Goal: Find specific page/section: Find specific page/section

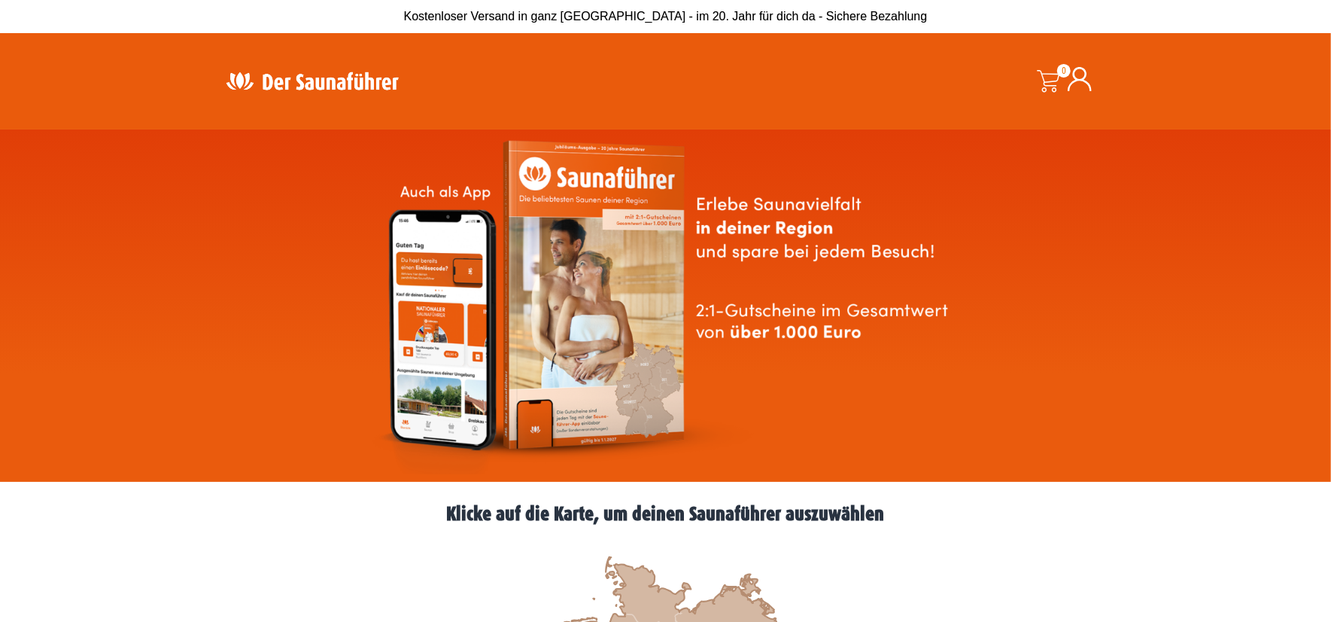
scroll to position [543, 0]
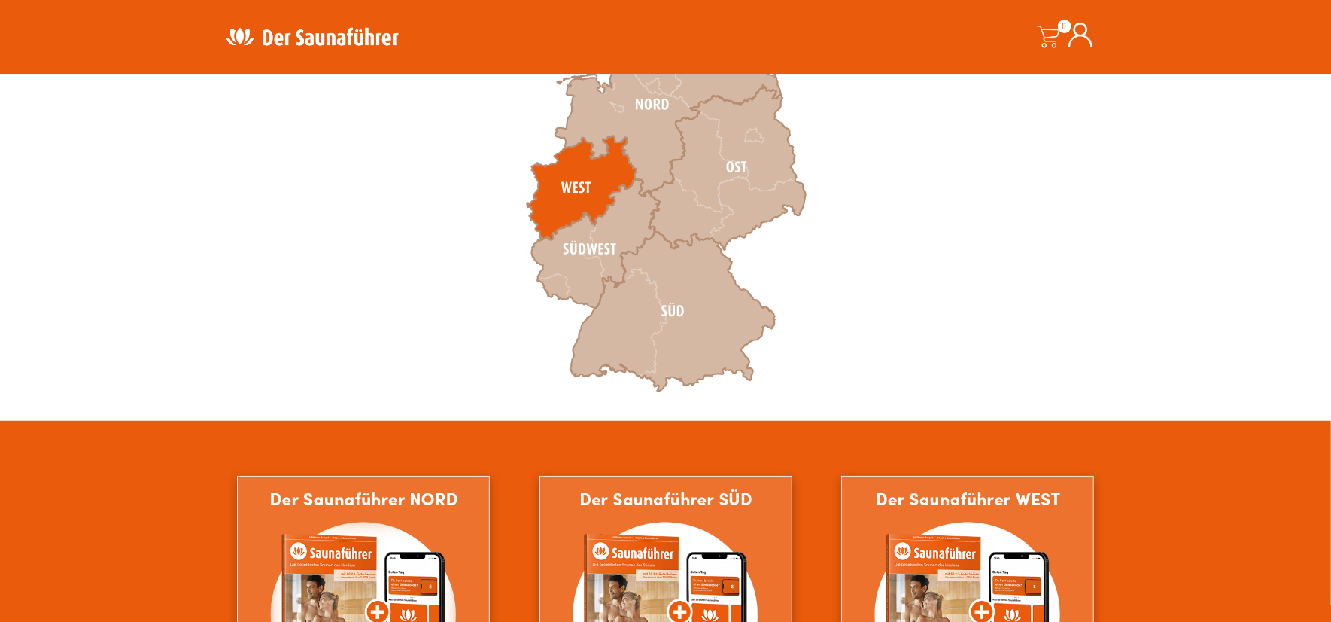
click at [561, 176] on icon at bounding box center [582, 188] width 110 height 104
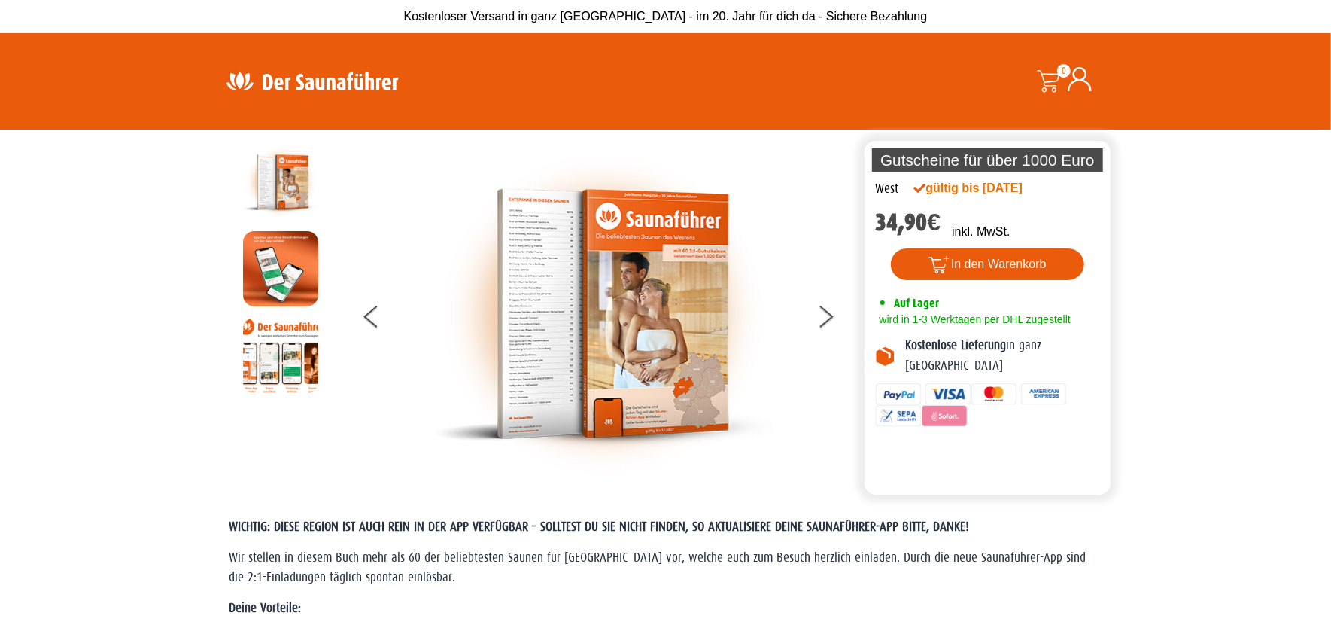
click at [540, 354] on img at bounding box center [603, 314] width 339 height 339
click at [825, 319] on icon at bounding box center [826, 320] width 15 height 10
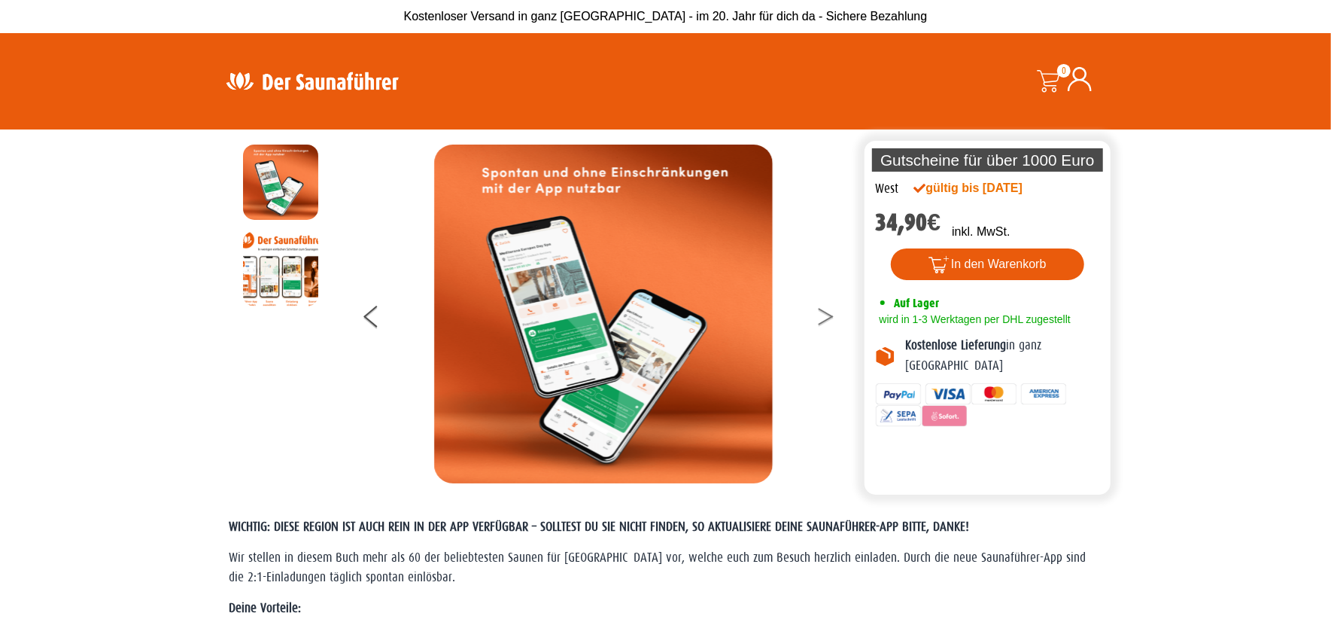
click at [825, 319] on icon at bounding box center [826, 320] width 15 height 10
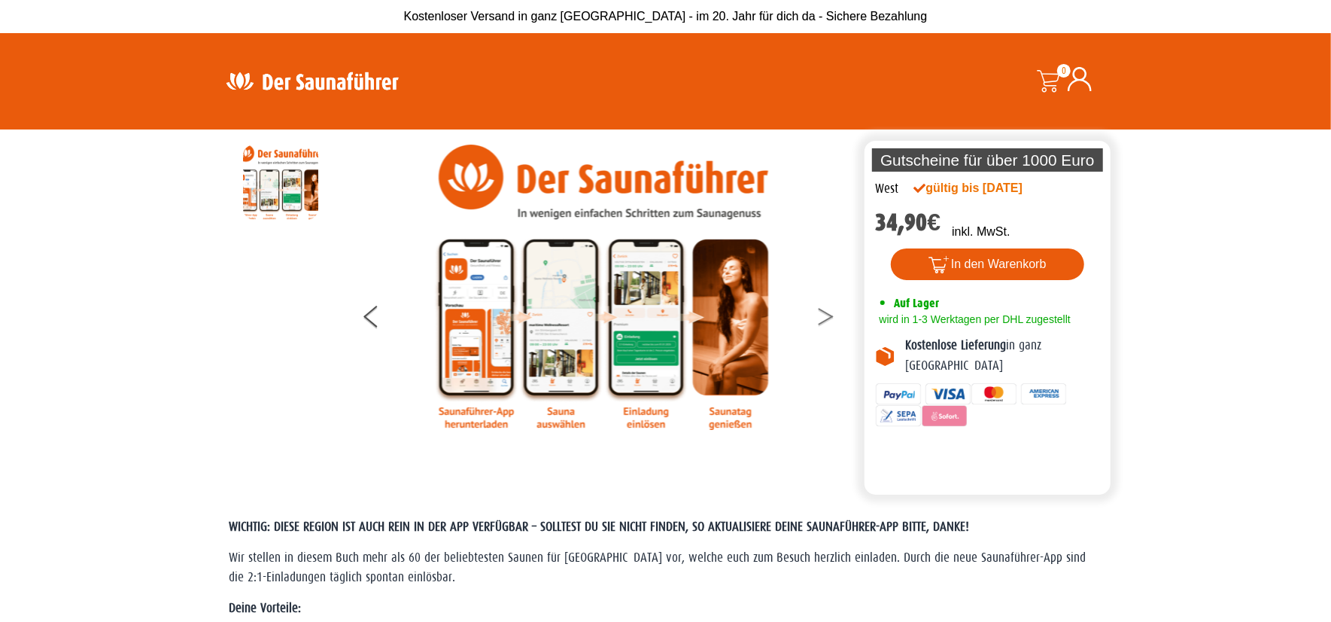
click at [825, 320] on icon at bounding box center [826, 320] width 15 height 10
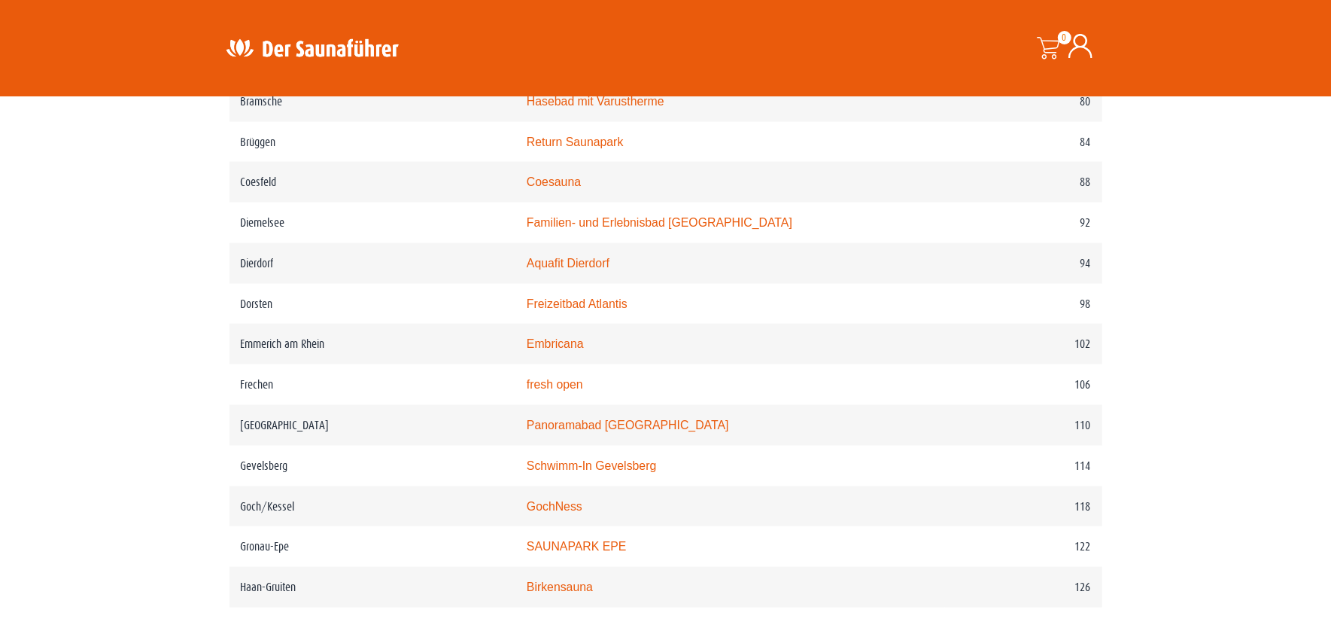
scroll to position [1368, 0]
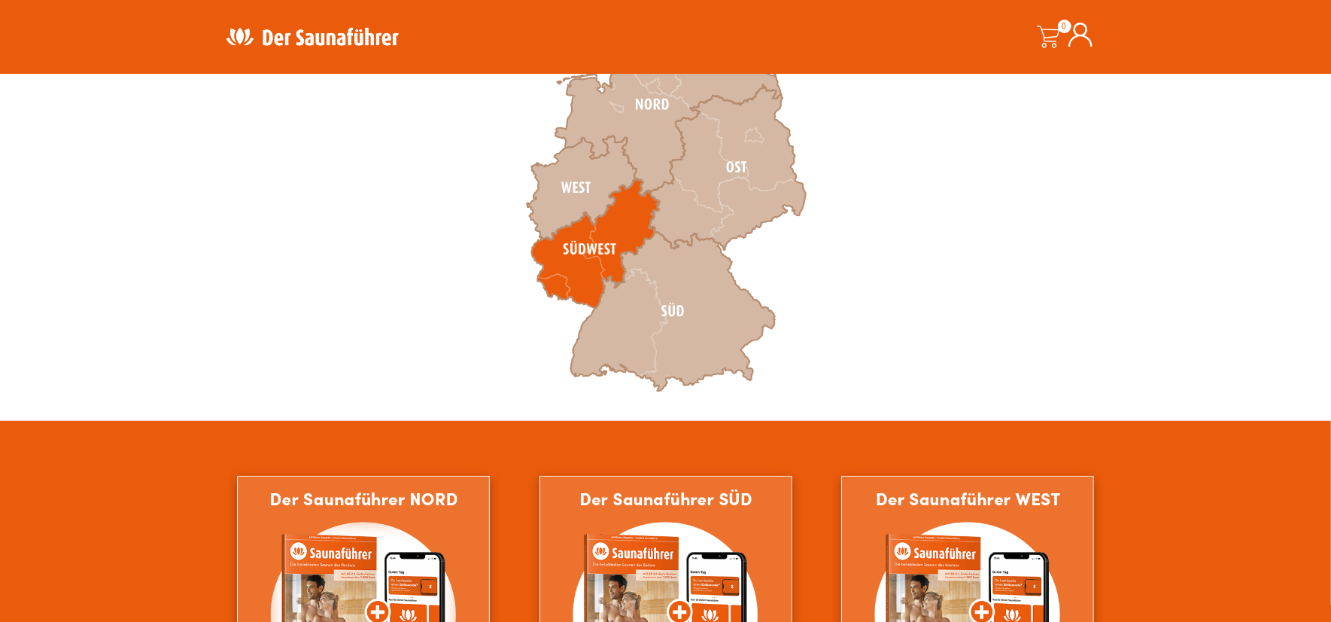
click at [566, 241] on icon at bounding box center [595, 243] width 128 height 129
